Goal: Task Accomplishment & Management: Use online tool/utility

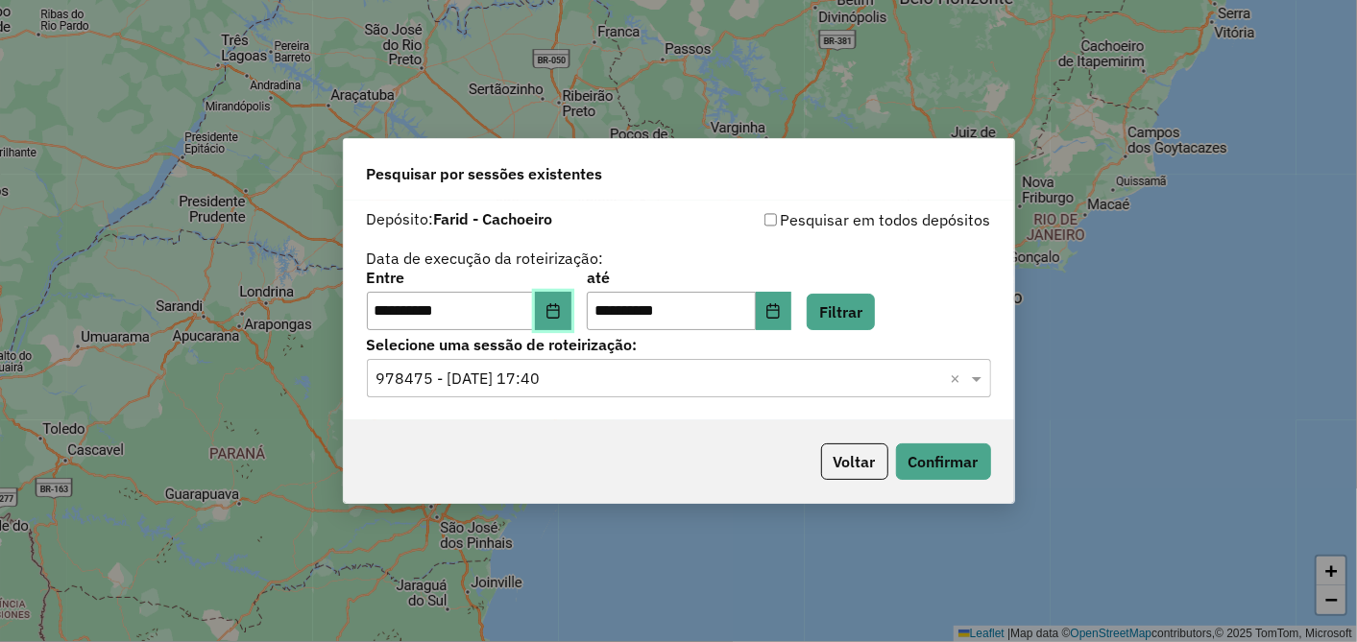
click at [561, 307] on icon "Choose Date" at bounding box center [552, 310] width 15 height 15
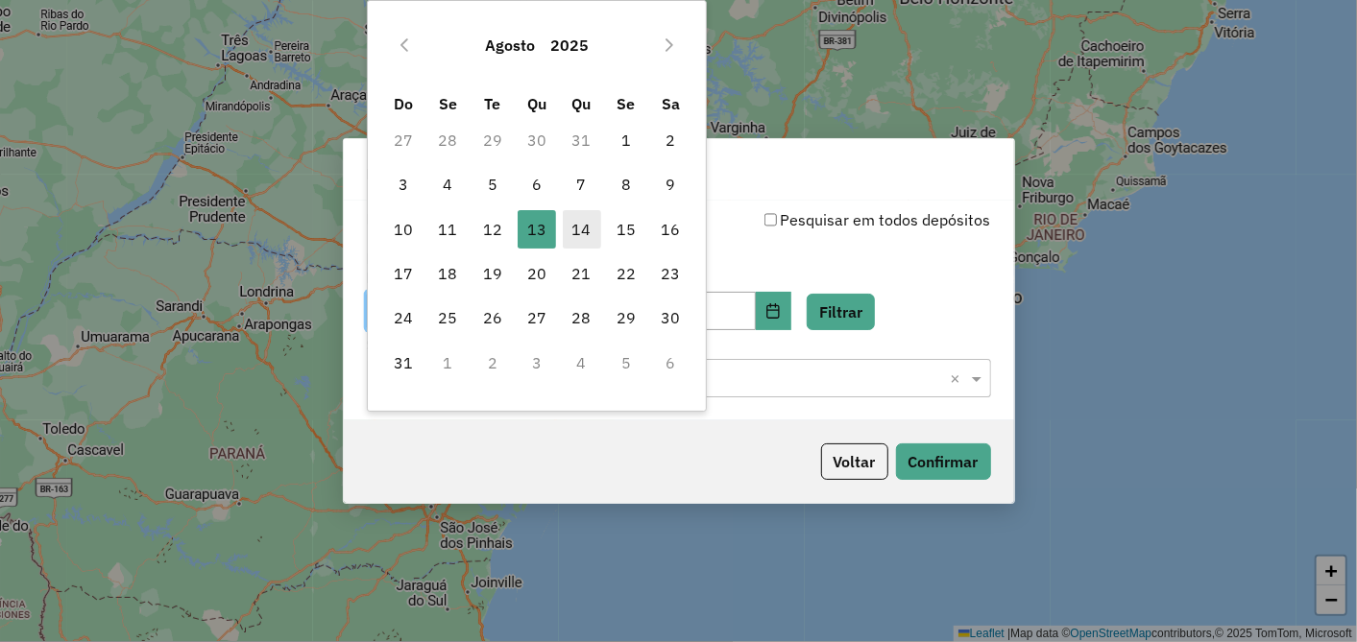
click at [580, 224] on span "14" at bounding box center [582, 229] width 38 height 38
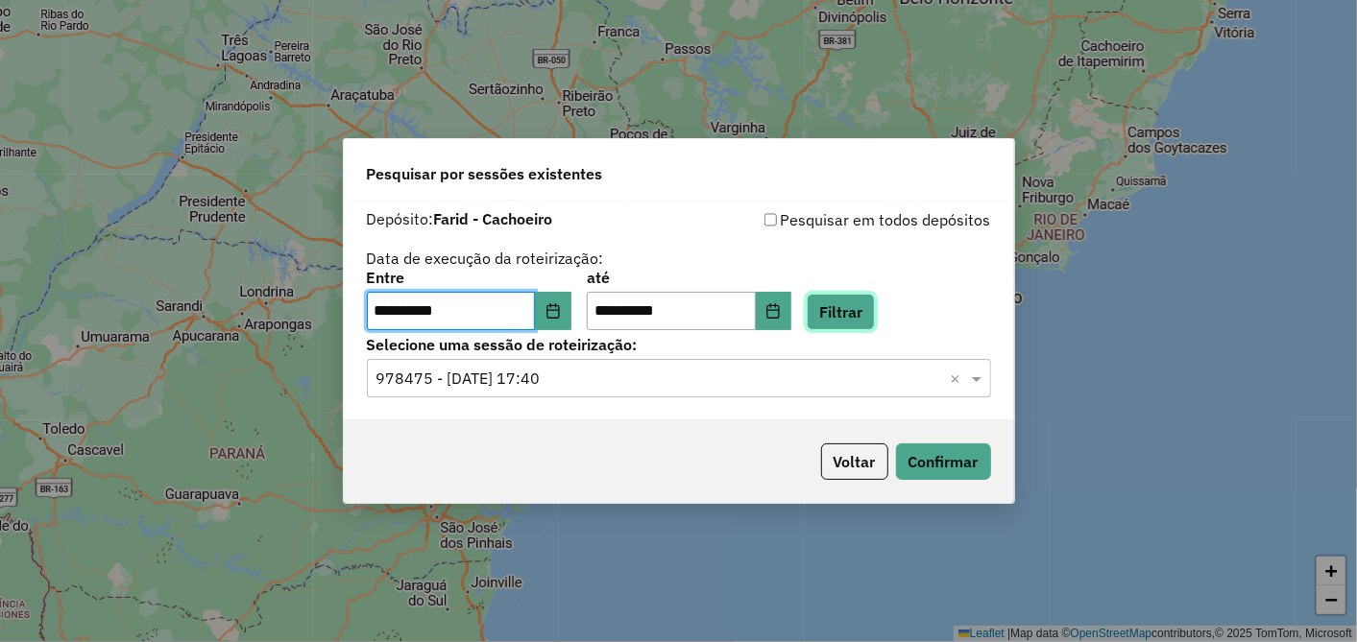
click at [845, 310] on button "Filtrar" at bounding box center [841, 312] width 68 height 36
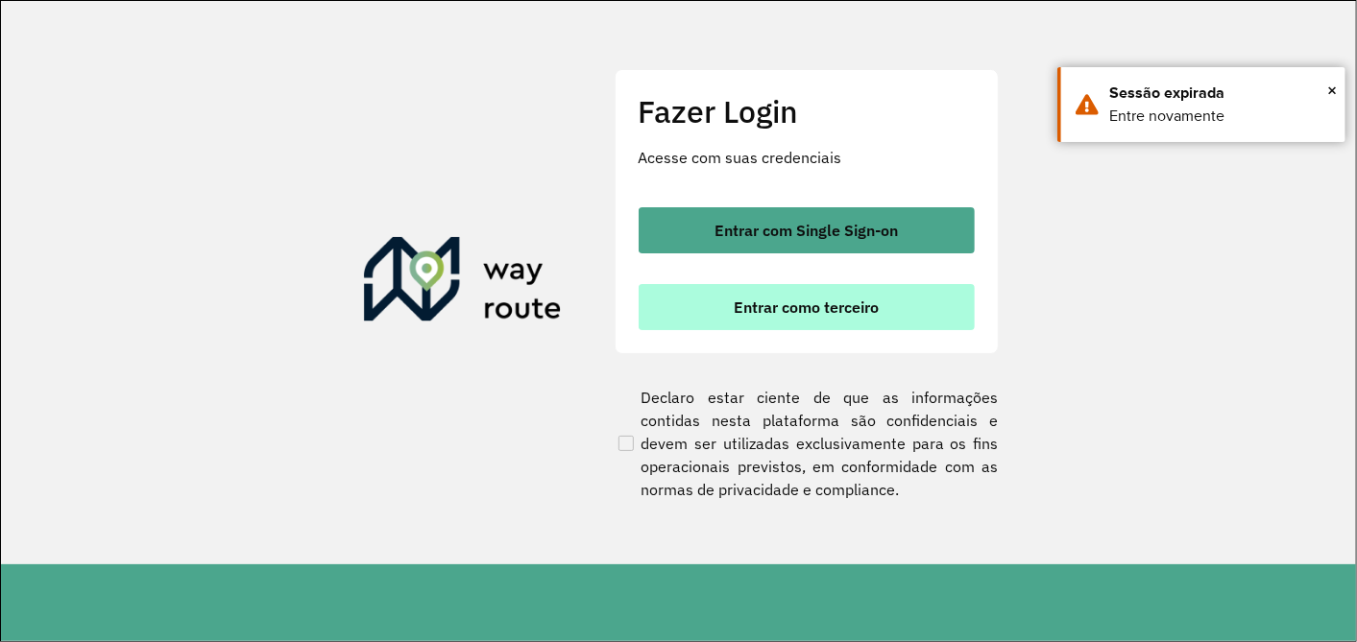
click at [735, 302] on span "Entrar como terceiro" at bounding box center [806, 307] width 145 height 15
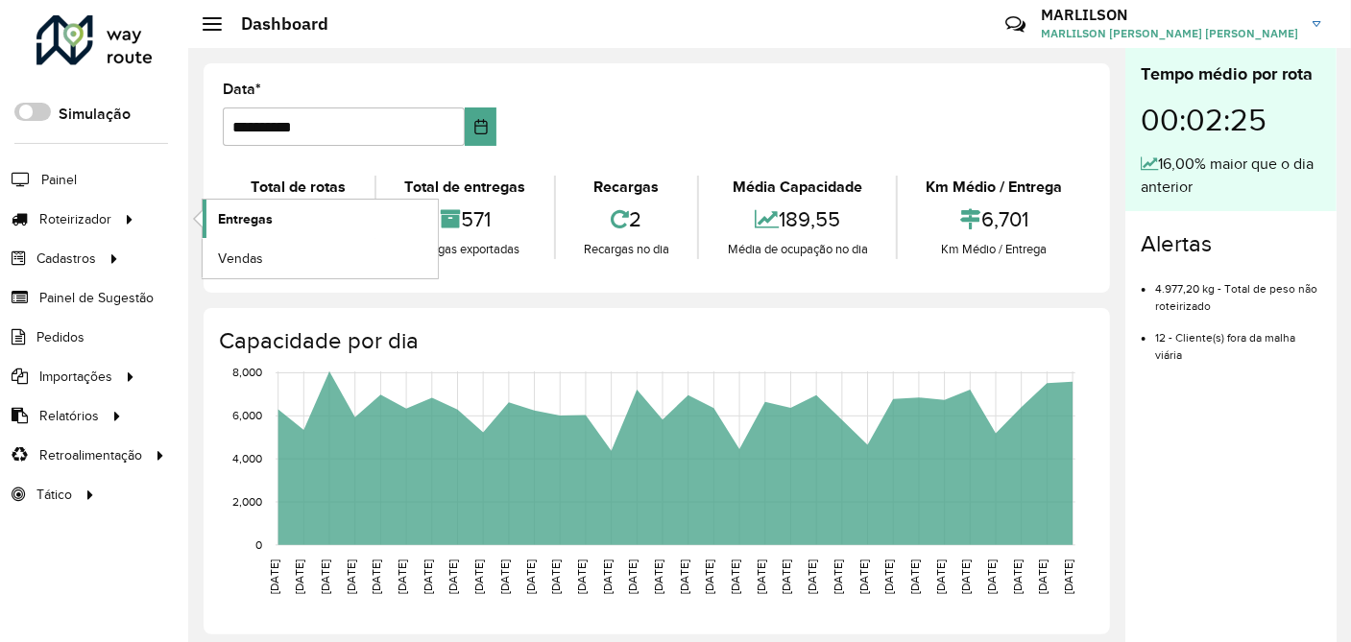
click at [272, 219] on link "Entregas" at bounding box center [320, 219] width 235 height 38
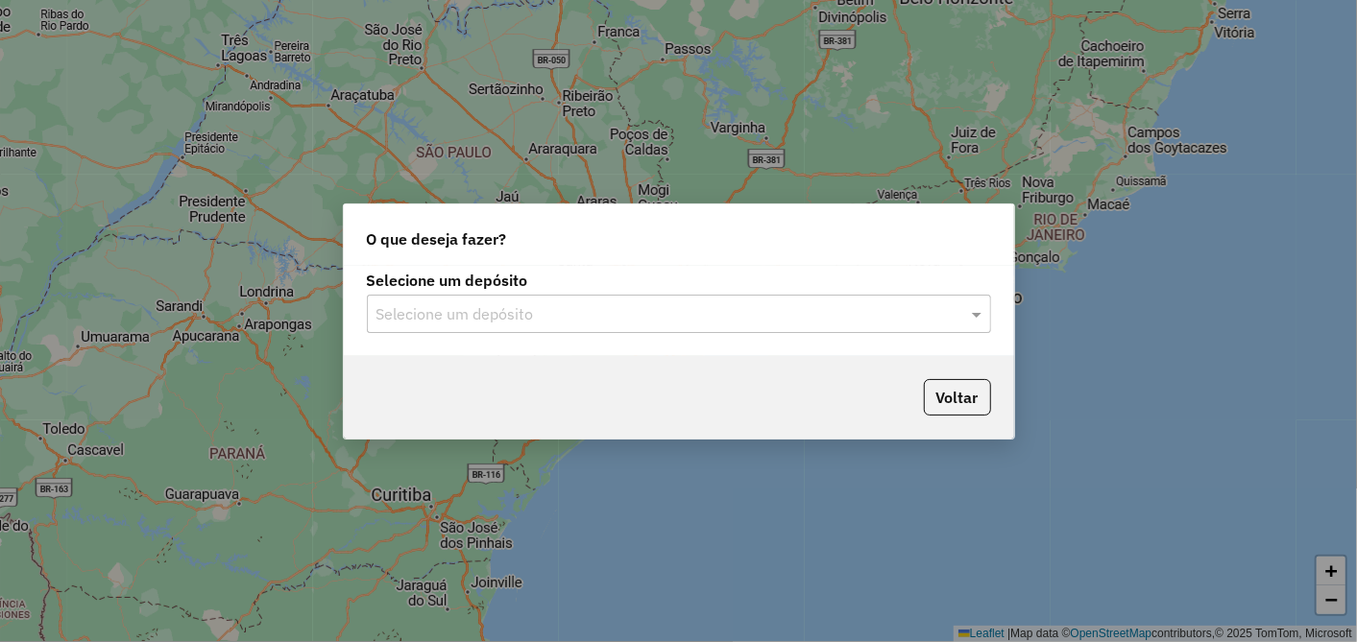
click at [419, 295] on div "Selecione um depósito" at bounding box center [679, 314] width 624 height 38
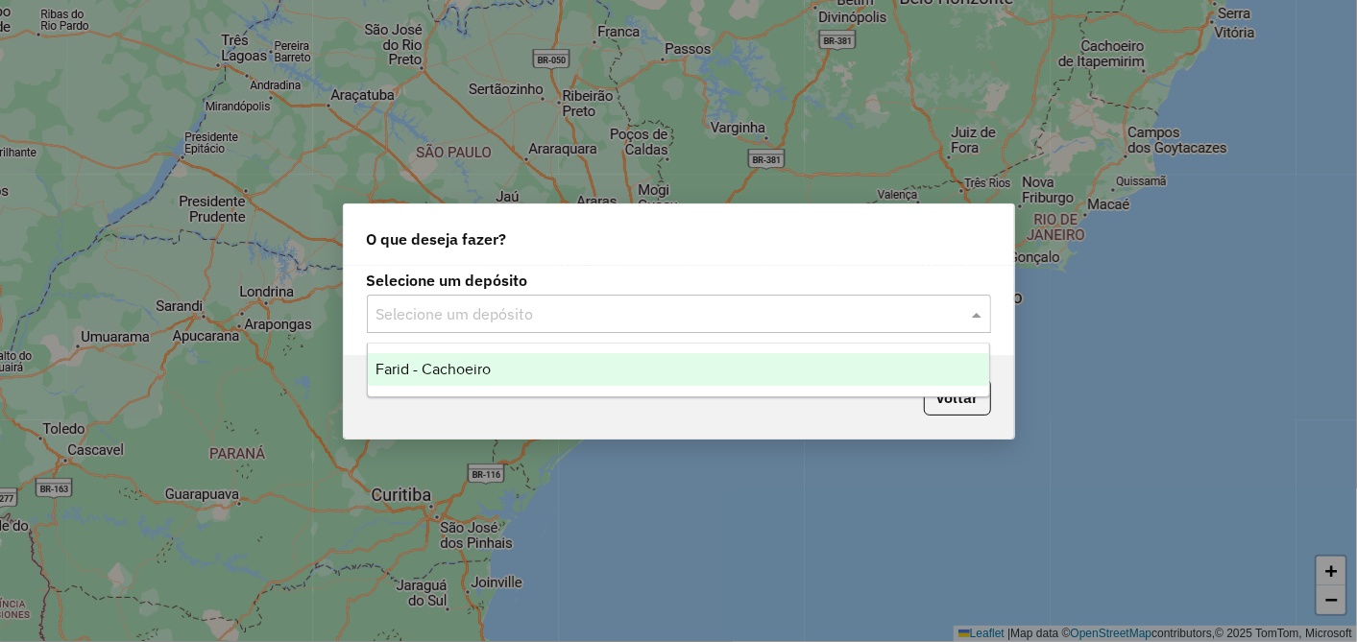
click at [438, 370] on span "Farid - Cachoeiro" at bounding box center [432, 369] width 115 height 16
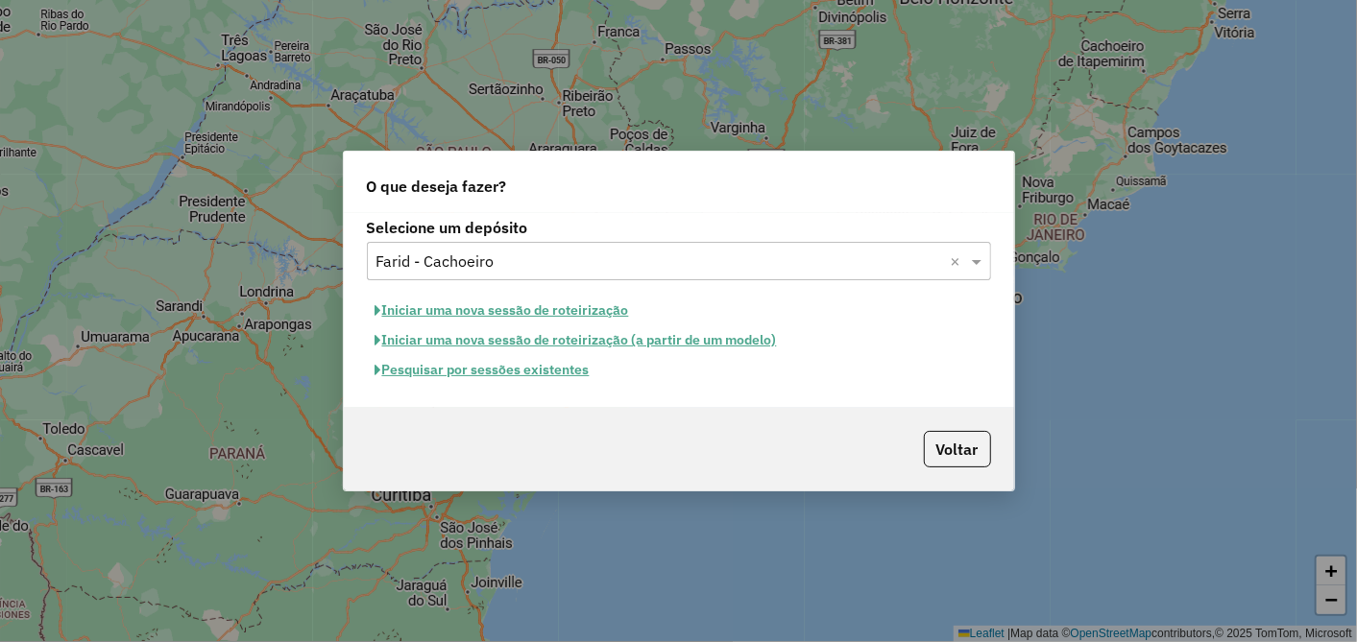
click at [520, 373] on button "Pesquisar por sessões existentes" at bounding box center [482, 370] width 231 height 30
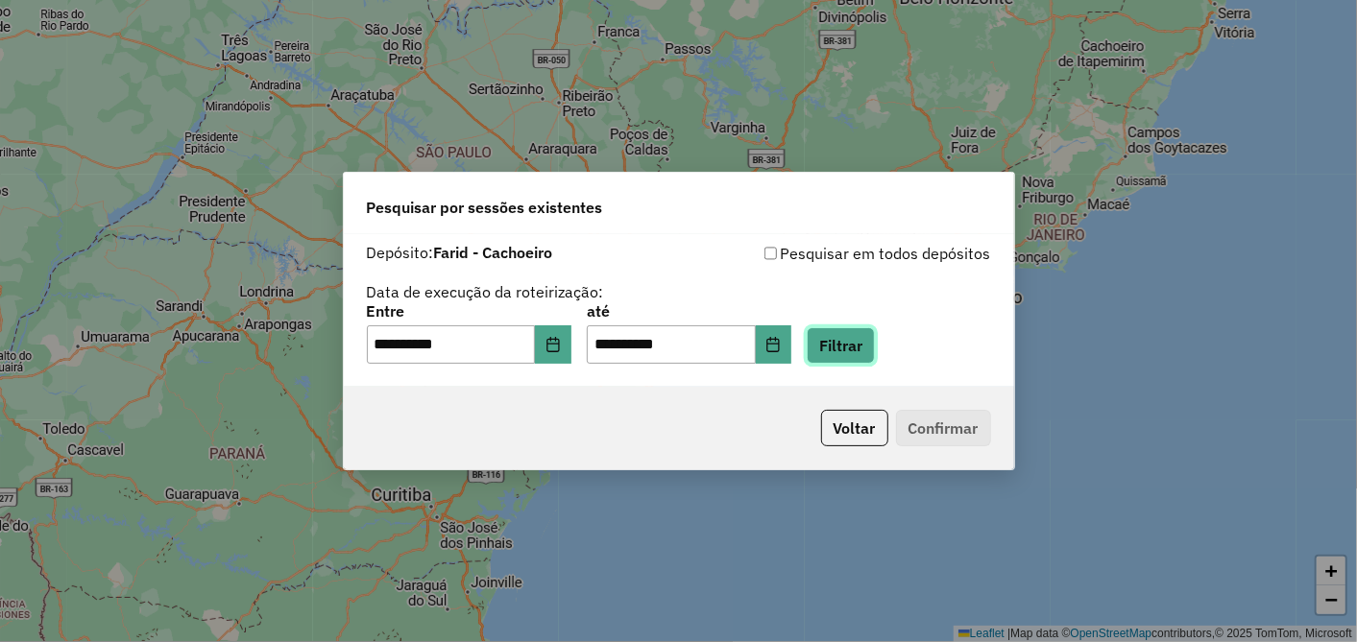
click at [875, 349] on button "Filtrar" at bounding box center [841, 345] width 68 height 36
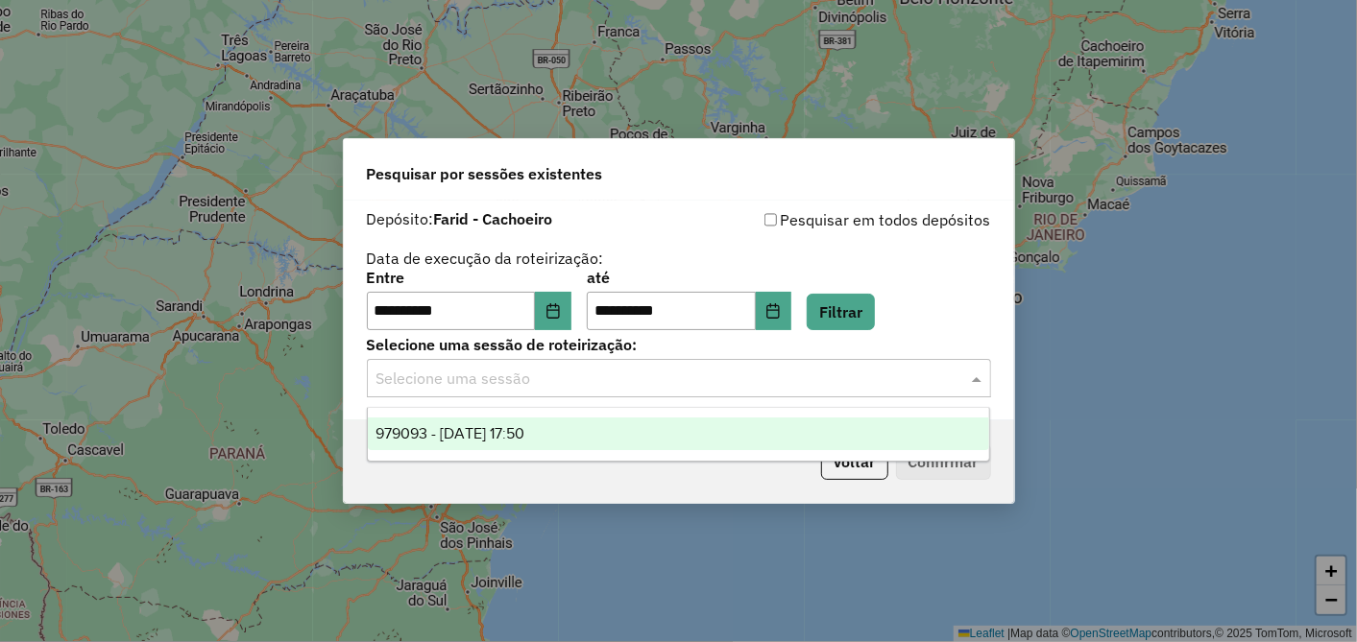
click at [574, 383] on input "text" at bounding box center [659, 379] width 567 height 23
click at [565, 427] on div "979093 - 14/08/2025 17:50" at bounding box center [678, 434] width 621 height 33
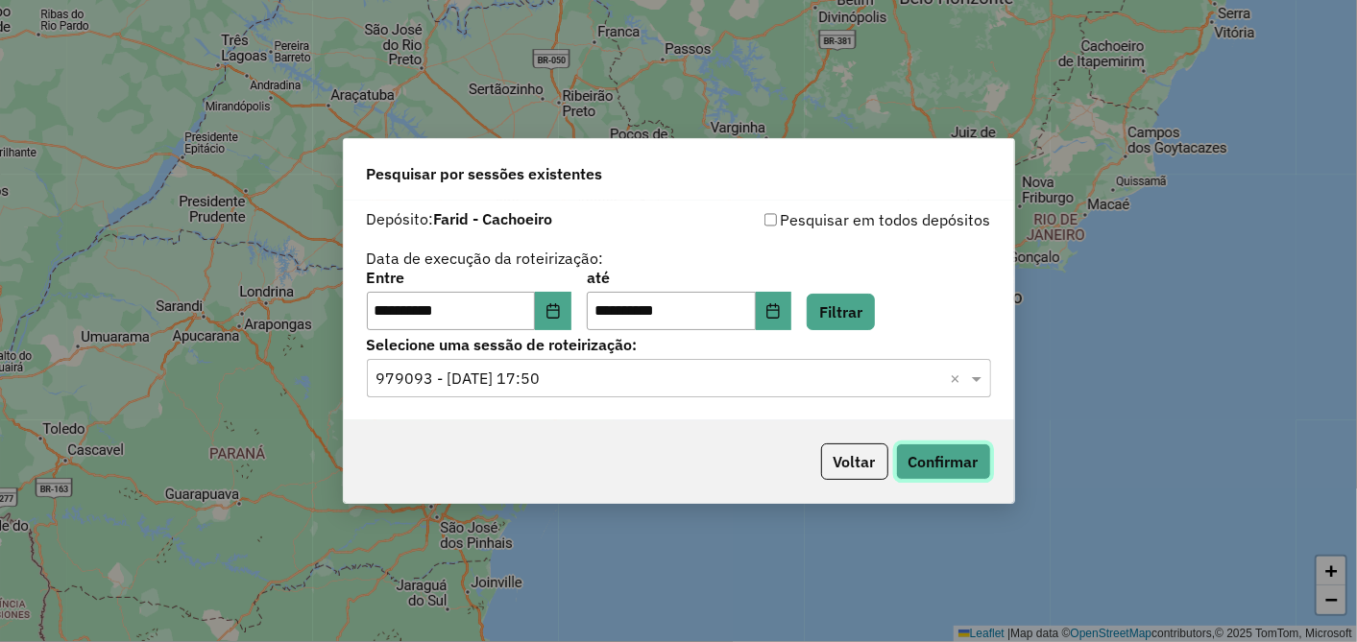
click at [975, 471] on button "Confirmar" at bounding box center [943, 462] width 95 height 36
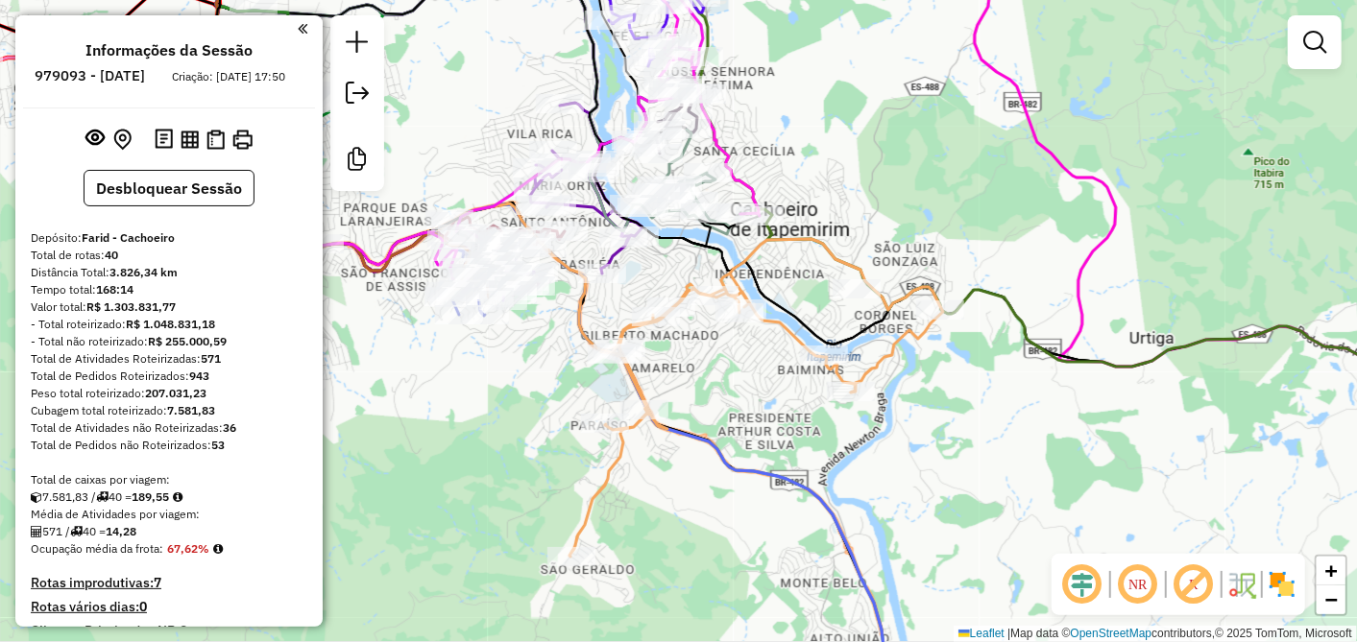
drag, startPoint x: 729, startPoint y: 387, endPoint x: 786, endPoint y: 417, distance: 64.0
click at [774, 419] on div "Janela de atendimento Grade de atendimento Capacidade Transportadoras Veículos …" at bounding box center [678, 321] width 1357 height 642
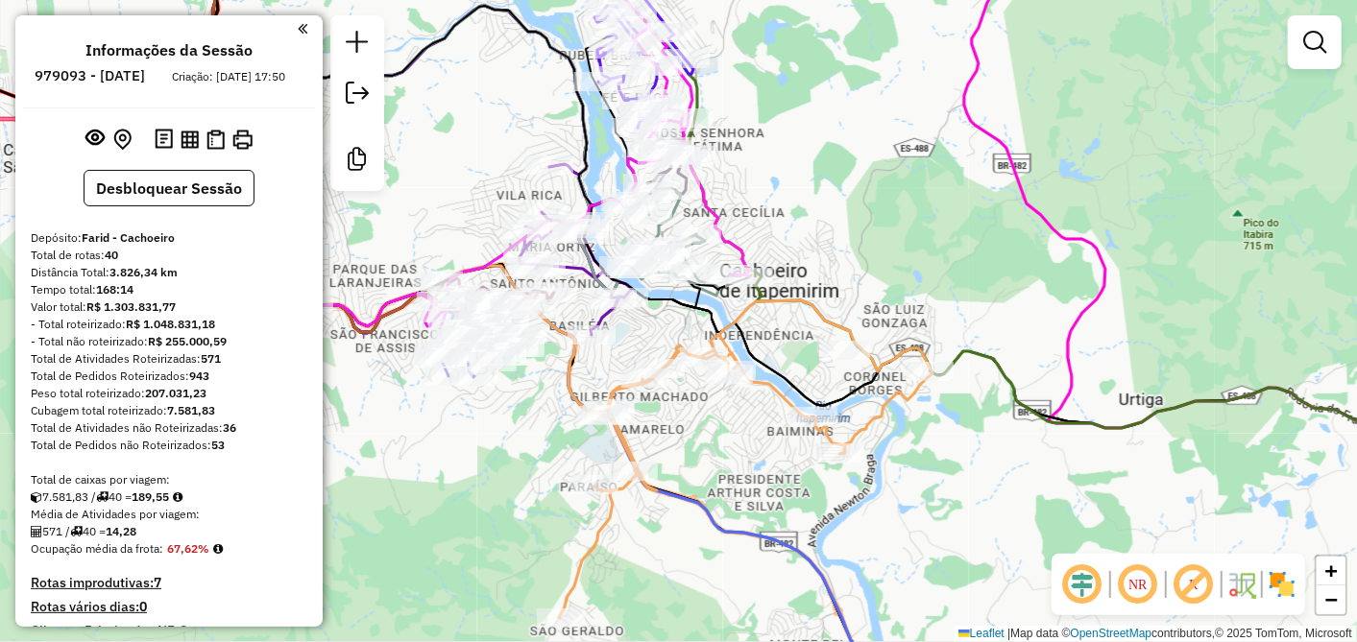
drag, startPoint x: 764, startPoint y: 436, endPoint x: 749, endPoint y: 495, distance: 60.6
click at [749, 495] on div "Janela de atendimento Grade de atendimento Capacidade Transportadoras Veículos …" at bounding box center [678, 321] width 1357 height 642
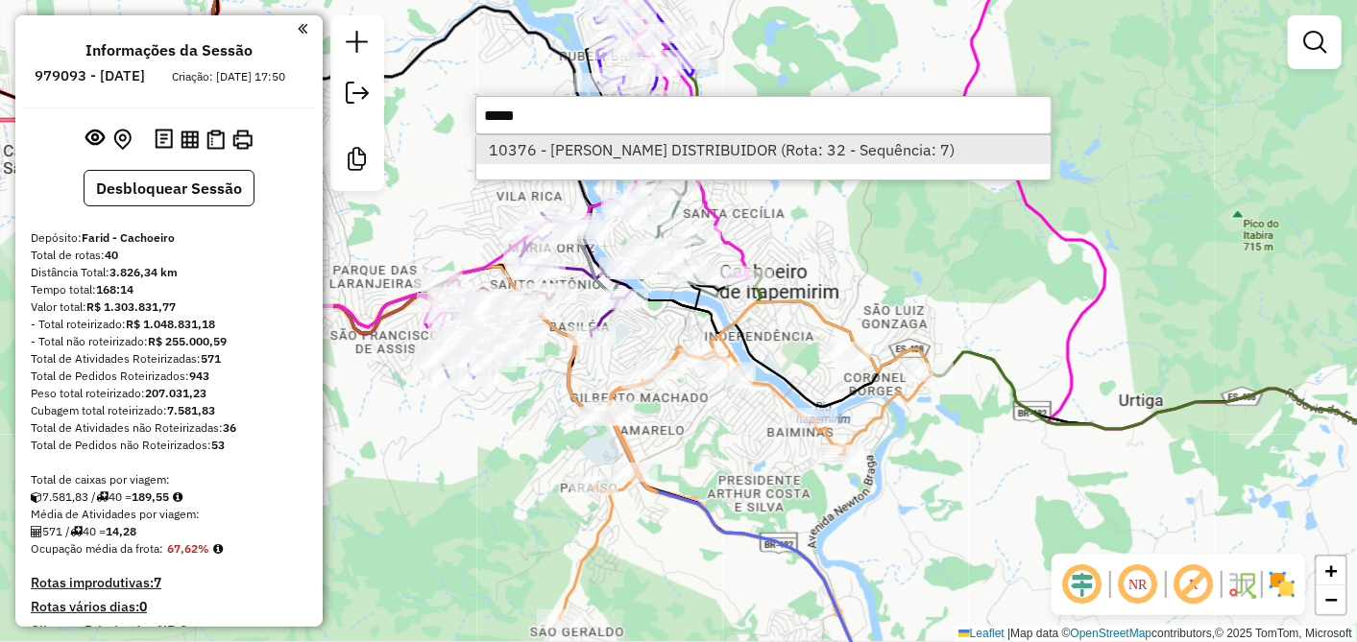
type input "*****"
click at [630, 157] on li "10376 - MACHADO DISTRIBUIDOR (Rota: 32 - Sequência: 7)" at bounding box center [763, 149] width 574 height 29
select select "**********"
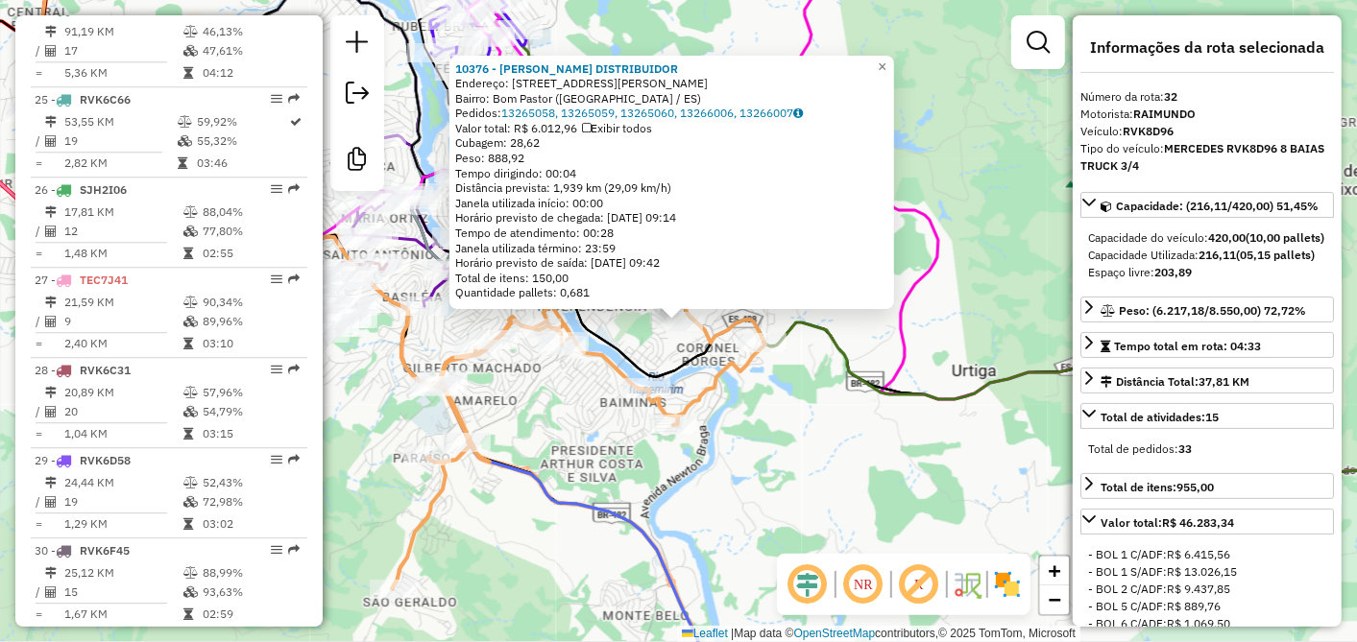
scroll to position [3545, 0]
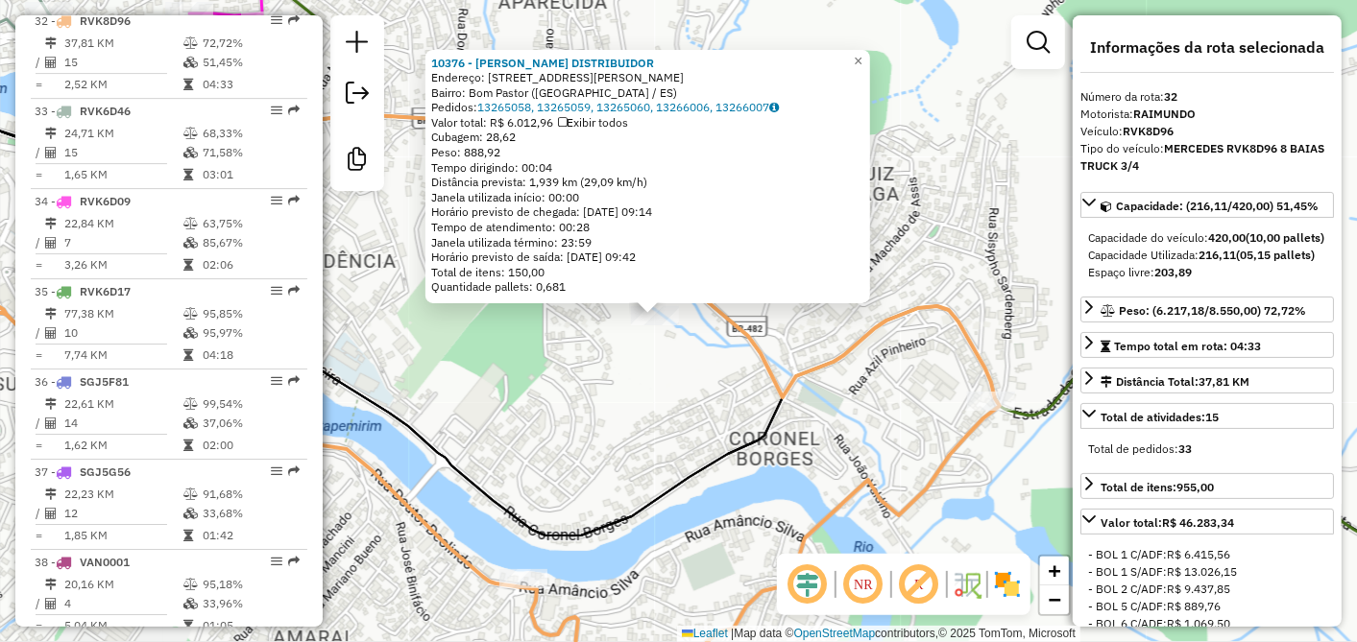
click at [665, 365] on div "10376 - MACHADO DISTRIBUIDOR Endereço: Rua Adonis Costa, 6 Bairro: Bom Pastor (…" at bounding box center [678, 321] width 1357 height 642
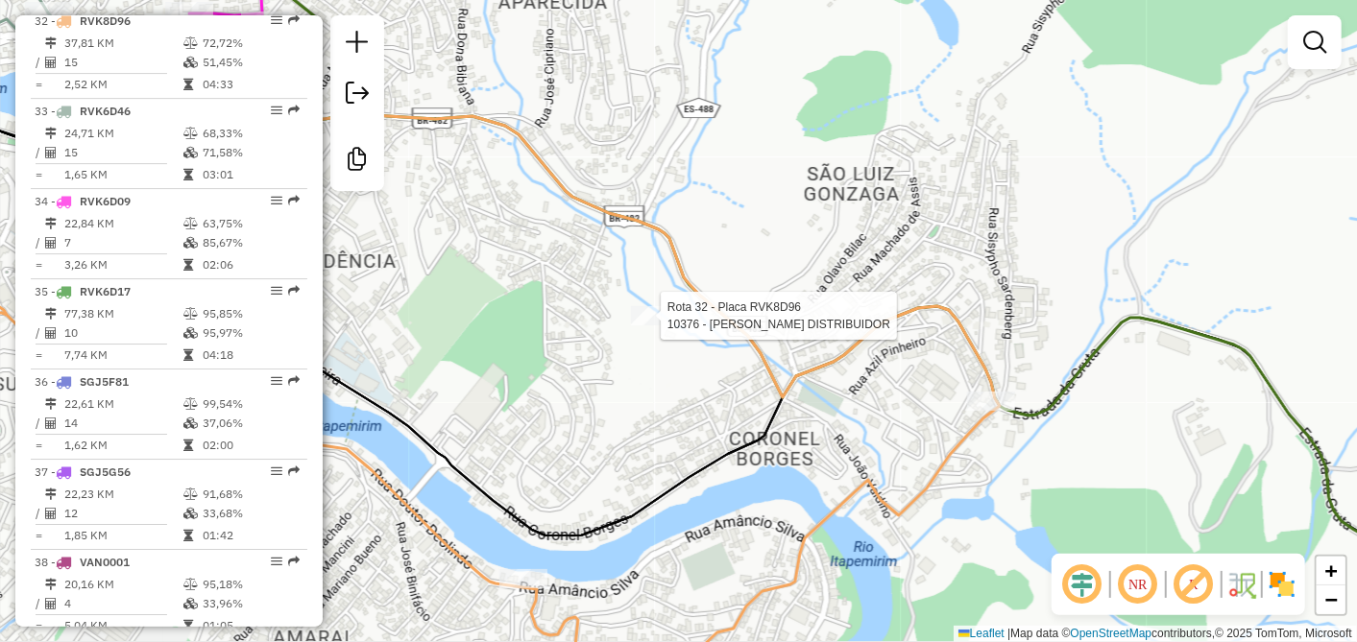
select select "**********"
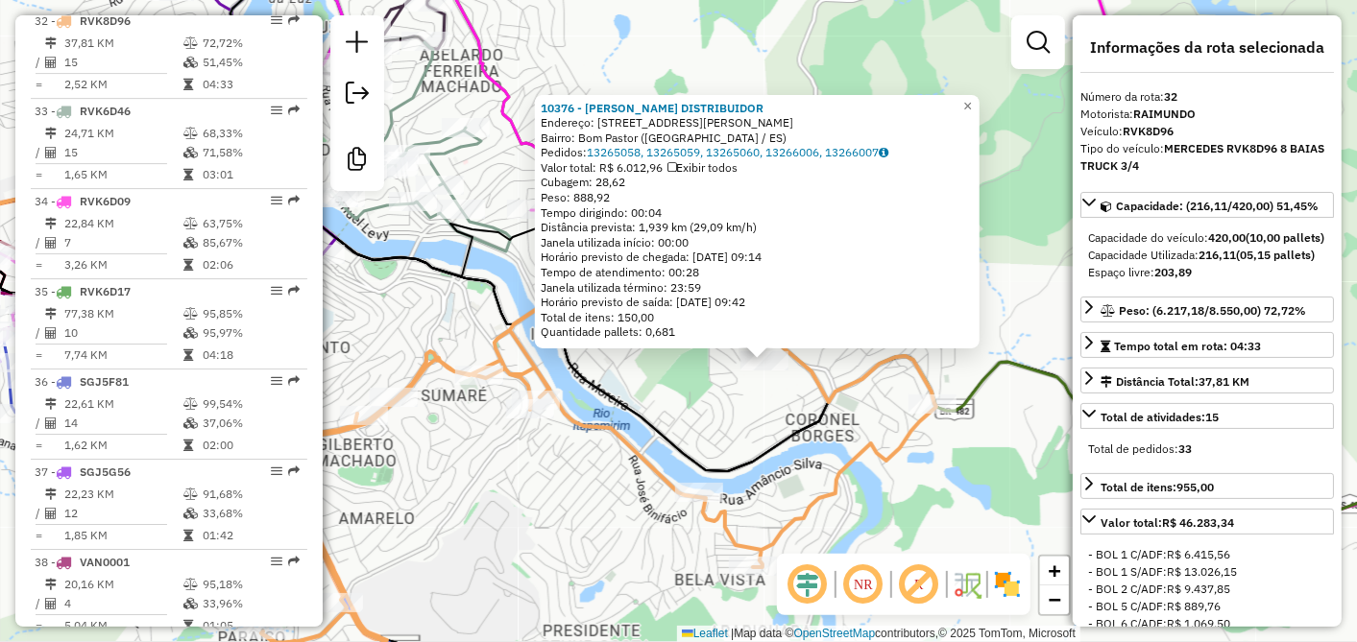
drag, startPoint x: 606, startPoint y: 367, endPoint x: 704, endPoint y: 391, distance: 100.9
click at [704, 391] on div "10376 - MACHADO DISTRIBUIDOR Endereço: Rua Adonis Costa, 6 Bairro: Bom Pastor (…" at bounding box center [678, 321] width 1357 height 642
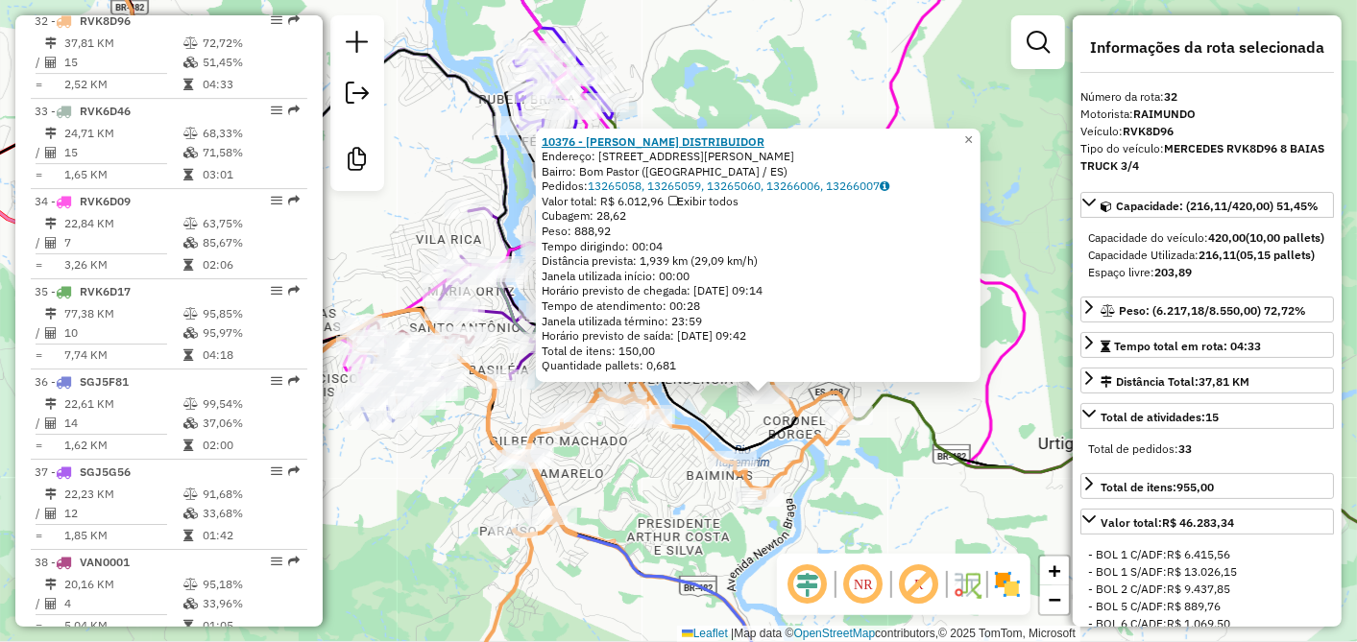
click at [683, 137] on strong "10376 - MACHADO DISTRIBUIDOR" at bounding box center [653, 141] width 223 height 14
